Goal: Task Accomplishment & Management: Manage account settings

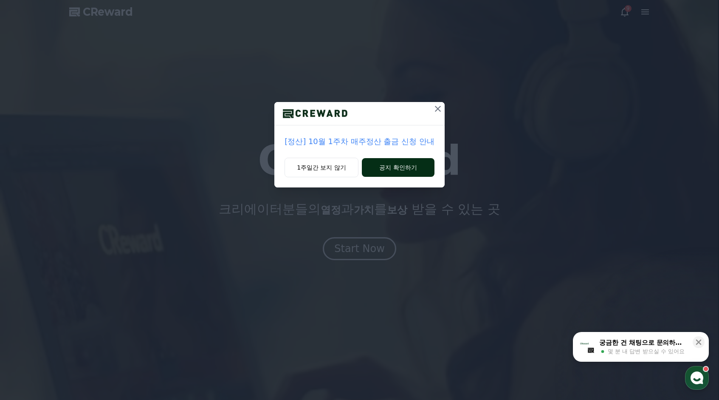
click at [408, 172] on button "공지 확인하기" at bounding box center [398, 167] width 73 height 19
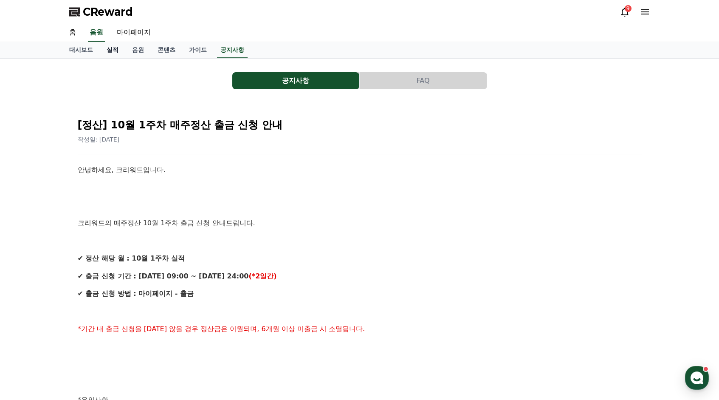
click at [110, 51] on link "실적" at bounding box center [112, 50] width 25 height 16
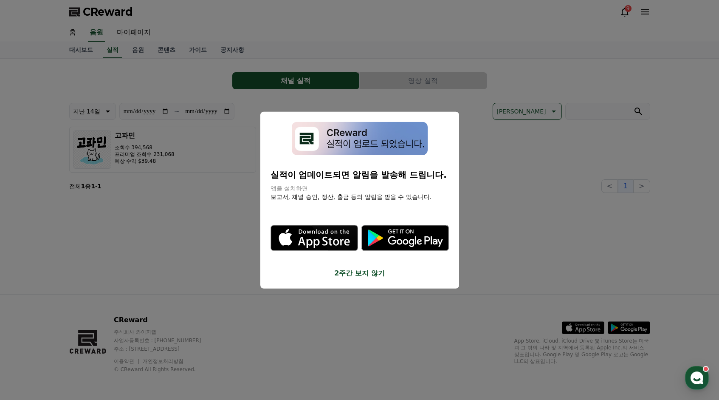
click at [361, 273] on button "2주간 보지 않기" at bounding box center [360, 273] width 178 height 10
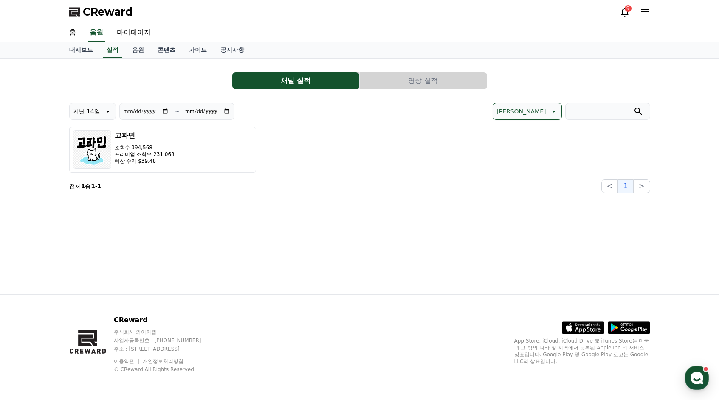
click at [101, 109] on button "지난 14일" at bounding box center [92, 111] width 47 height 17
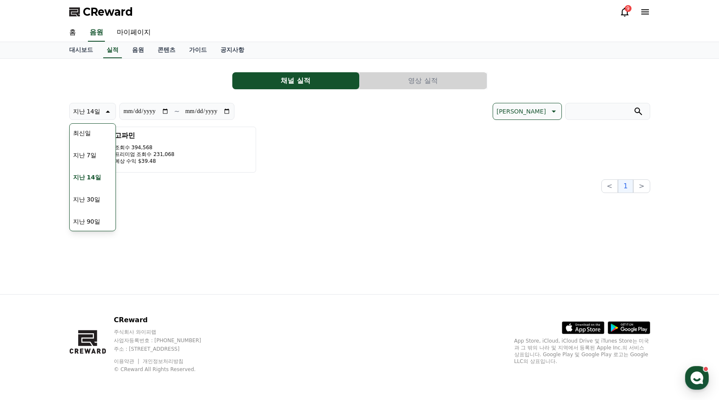
click at [386, 169] on div "고파민 조회수 394,568 프리미엄 조회수 231,068 예상 수익 $39.48" at bounding box center [359, 150] width 581 height 46
click at [161, 76] on div "채널 실적 영상 실적" at bounding box center [359, 80] width 581 height 17
click at [139, 36] on link "마이페이지" at bounding box center [134, 33] width 48 height 18
select select "**********"
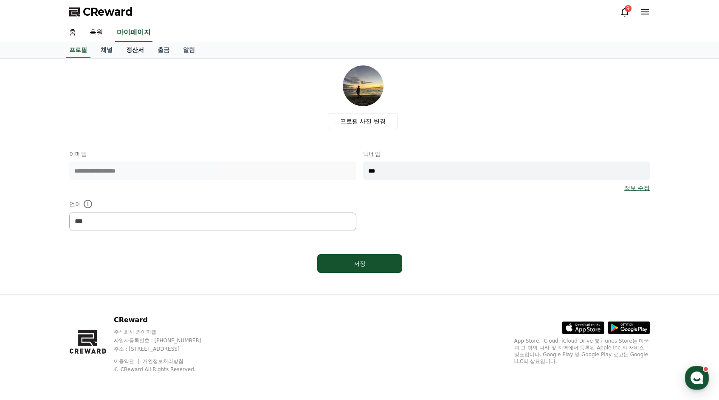
click at [138, 50] on link "정산서" at bounding box center [134, 50] width 31 height 16
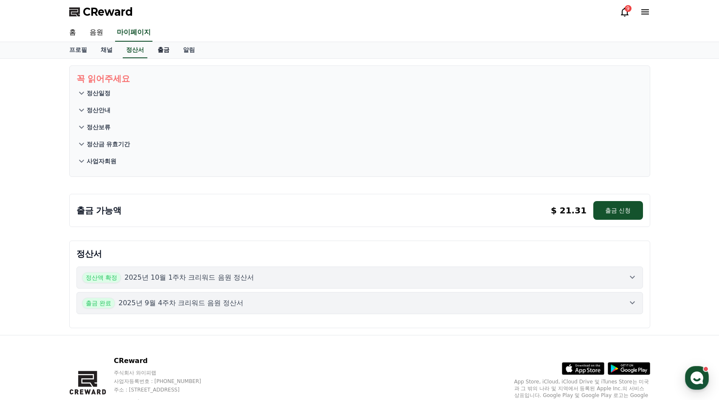
click at [164, 51] on link "출금" at bounding box center [163, 50] width 25 height 16
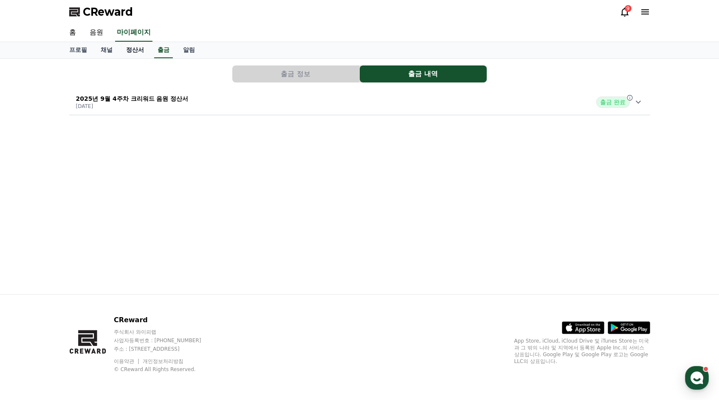
click at [124, 49] on link "정산서" at bounding box center [134, 50] width 31 height 16
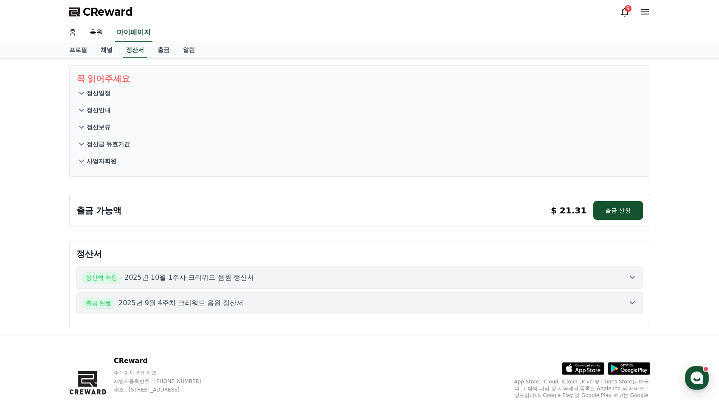
click at [72, 37] on link "홈" at bounding box center [72, 33] width 20 height 18
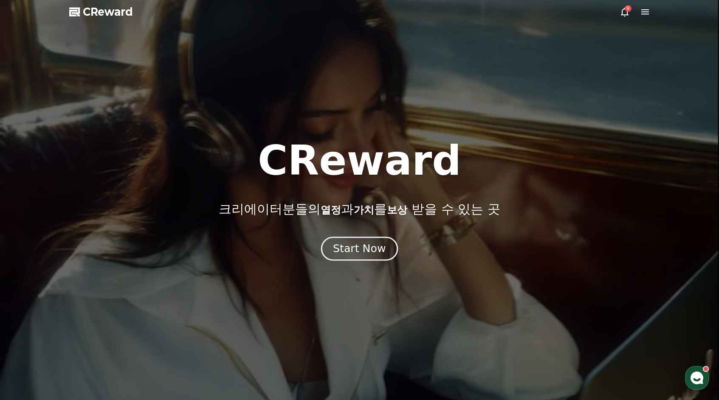
click at [353, 246] on div "Start Now" at bounding box center [359, 248] width 53 height 14
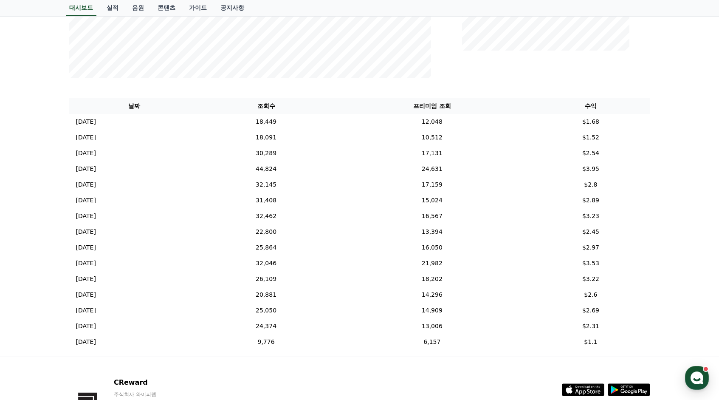
scroll to position [255, 0]
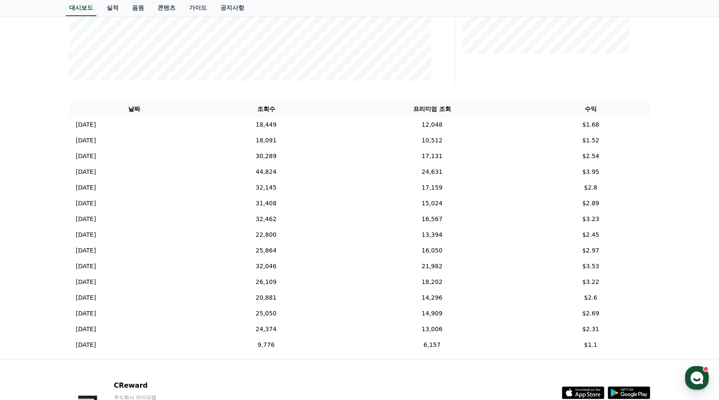
click at [695, 283] on div "**********" at bounding box center [359, 81] width 719 height 555
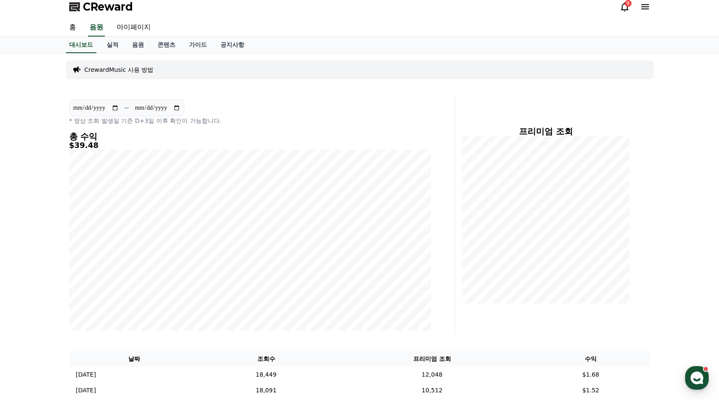
scroll to position [0, 0]
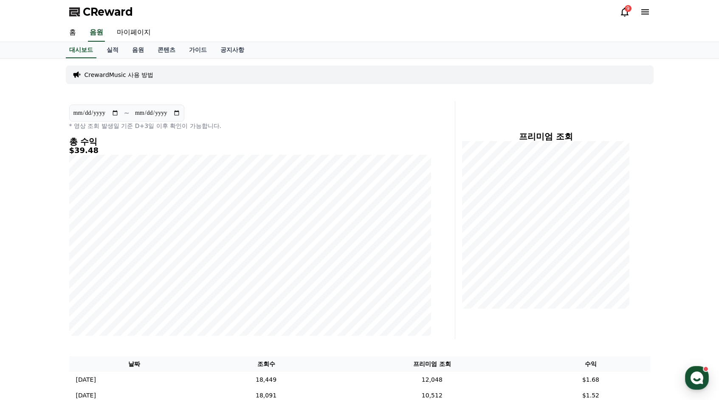
click at [626, 7] on div "9" at bounding box center [628, 8] width 7 height 7
